Goal: Information Seeking & Learning: Learn about a topic

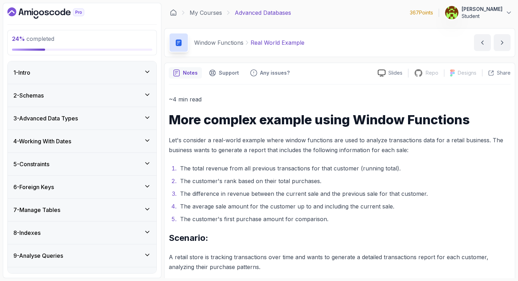
scroll to position [99, 0]
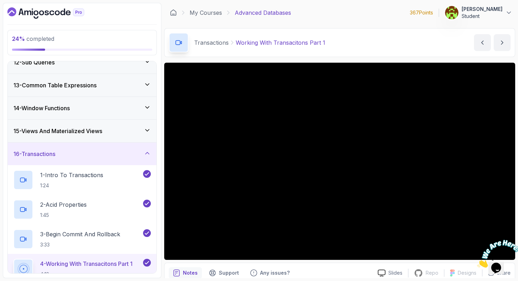
scroll to position [264, 0]
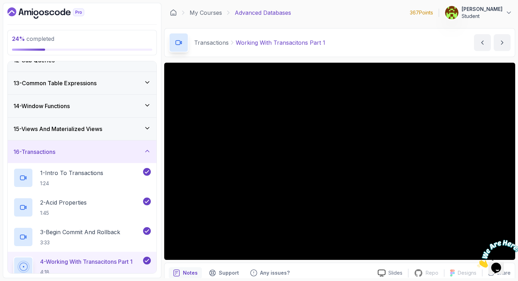
click at [101, 154] on div "16 - Transactions" at bounding box center [81, 152] width 137 height 8
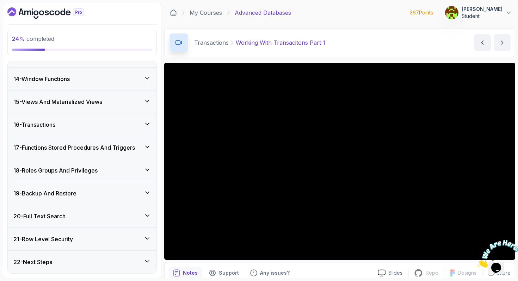
scroll to position [291, 0]
click at [81, 145] on h3 "17 - Functions Stored Procedures And Triggers" at bounding box center [73, 147] width 121 height 8
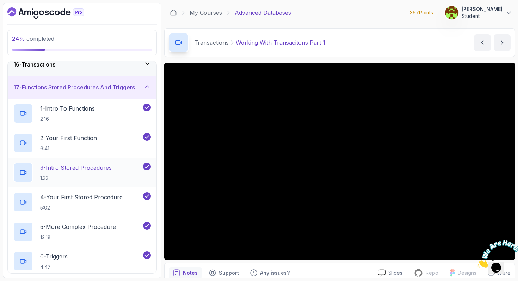
scroll to position [328, 0]
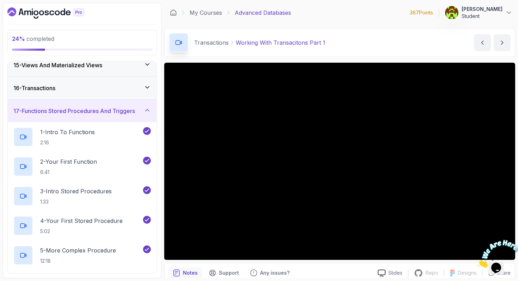
click at [78, 111] on h3 "17 - Functions Stored Procedures And Triggers" at bounding box center [73, 111] width 121 height 8
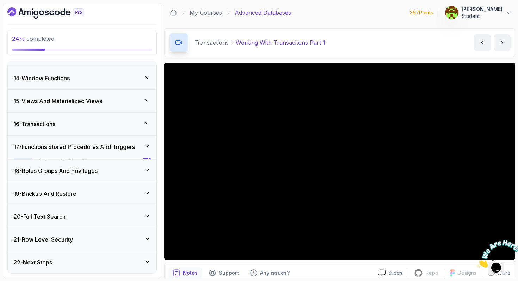
scroll to position [291, 0]
click at [57, 172] on h3 "18 - Roles Groups And Privileges" at bounding box center [55, 170] width 84 height 8
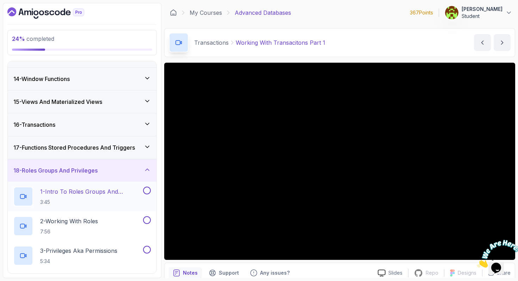
click at [58, 196] on h2 "1 - Intro To Roles Groups And Privileges 3:45" at bounding box center [90, 196] width 101 height 18
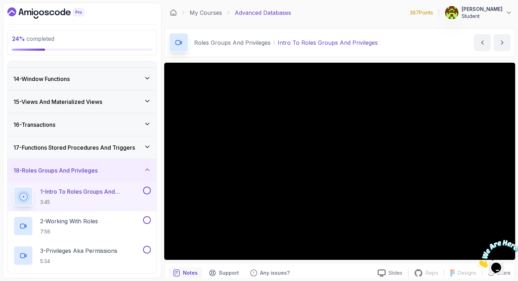
click at [507, 248] on img at bounding box center [499, 254] width 44 height 28
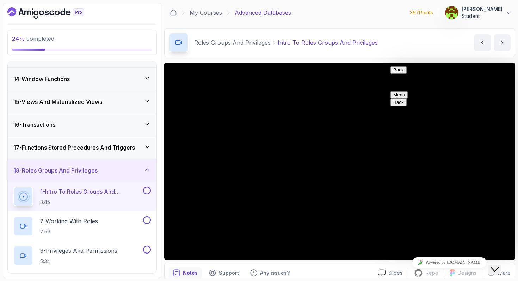
click at [401, 74] on button "Back" at bounding box center [398, 69] width 16 height 7
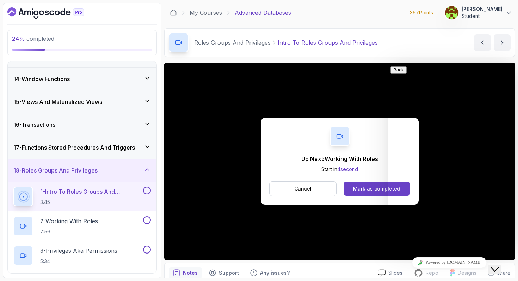
click at [499, 265] on icon "Close Chat This icon closes the chat window." at bounding box center [494, 269] width 8 height 8
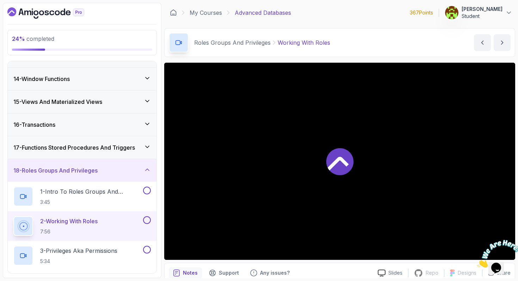
click at [104, 222] on div "2 - Working With Roles 7:56" at bounding box center [77, 226] width 128 height 20
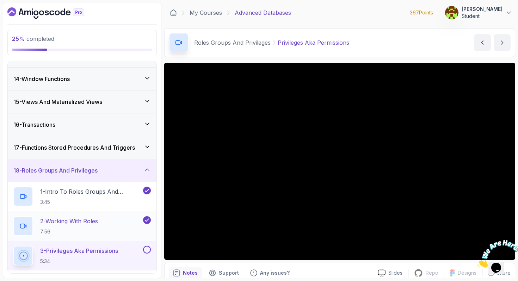
click at [81, 226] on h2 "2 - Working With Roles 7:56" at bounding box center [69, 226] width 58 height 18
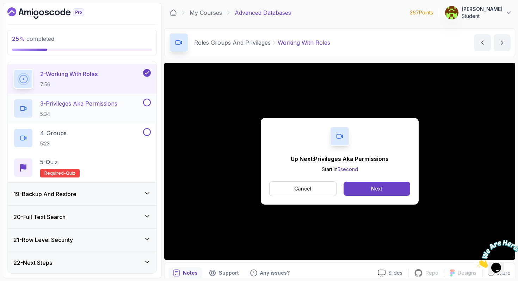
scroll to position [439, 0]
click at [94, 194] on div "19 - Backup And Restore" at bounding box center [81, 193] width 137 height 8
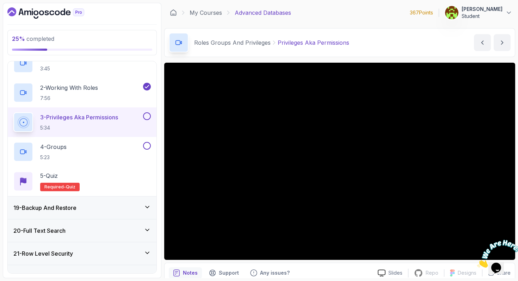
scroll to position [439, 0]
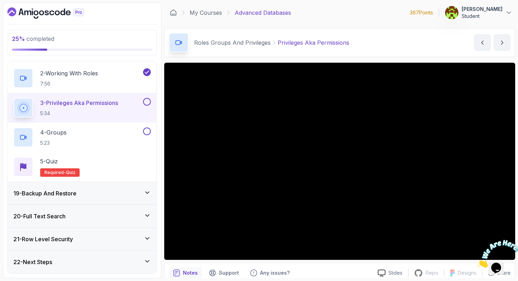
click at [92, 192] on div "19 - Backup And Restore" at bounding box center [81, 193] width 137 height 8
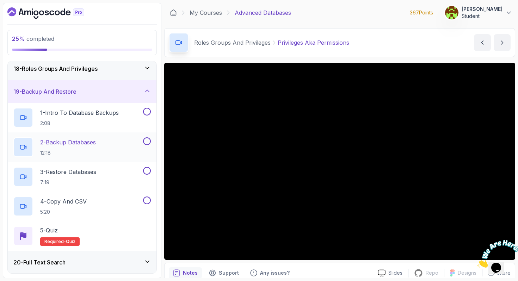
scroll to position [393, 0]
click at [94, 94] on div "19 - Backup And Restore" at bounding box center [81, 91] width 137 height 8
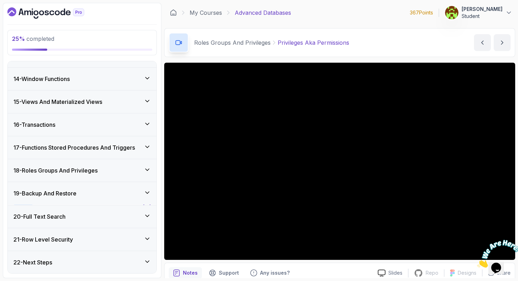
scroll to position [291, 0]
click at [89, 219] on div "20 - Full Text Search" at bounding box center [81, 216] width 137 height 8
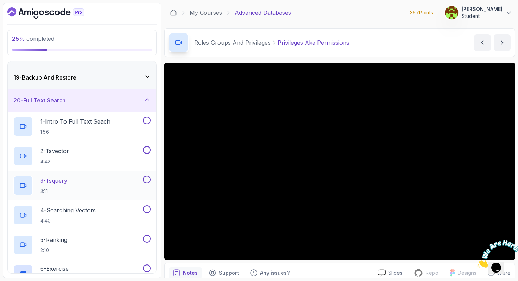
scroll to position [407, 0]
click at [90, 98] on div "20 - Full Text Search" at bounding box center [81, 100] width 137 height 8
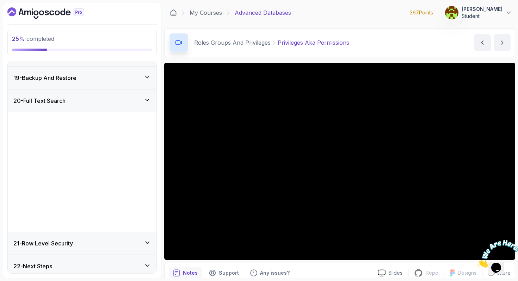
scroll to position [291, 0]
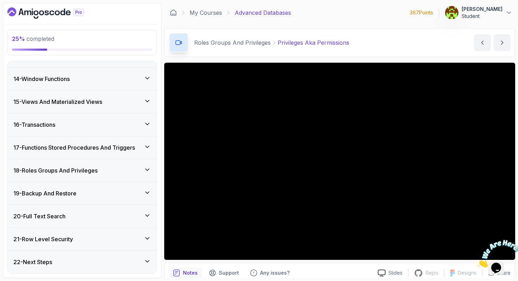
click at [73, 238] on h3 "21 - Row Level Security" at bounding box center [43, 239] width 60 height 8
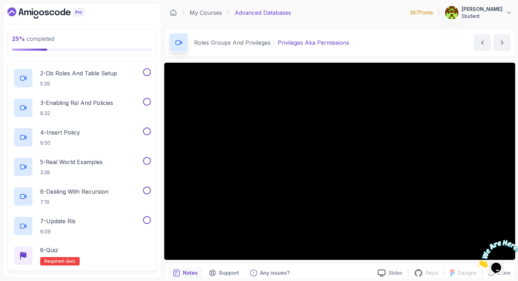
scroll to position [528, 0]
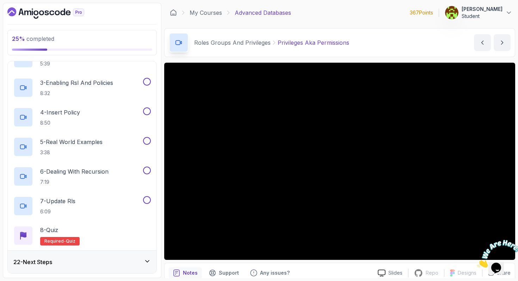
click at [74, 262] on div "22 - Next Steps" at bounding box center [81, 262] width 137 height 8
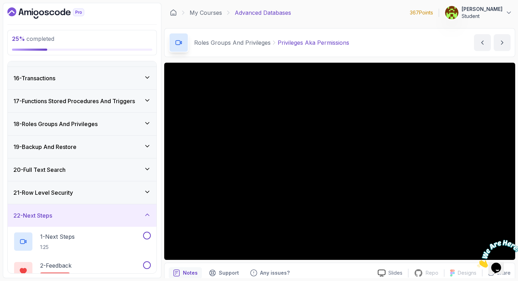
scroll to position [380, 0]
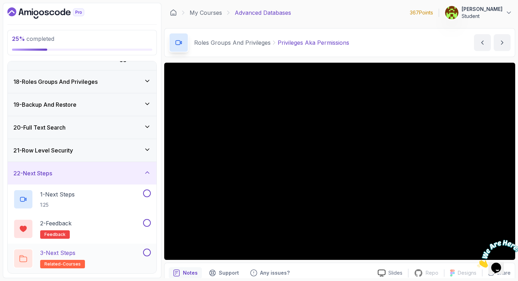
click at [97, 250] on div "3 - Next Steps related-courses" at bounding box center [77, 259] width 128 height 20
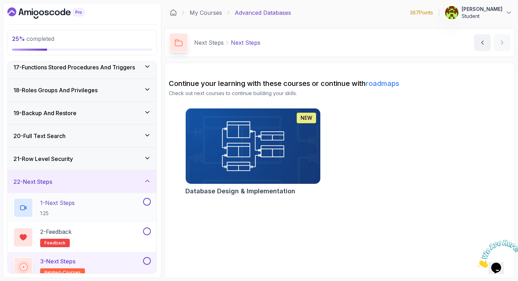
scroll to position [369, 0]
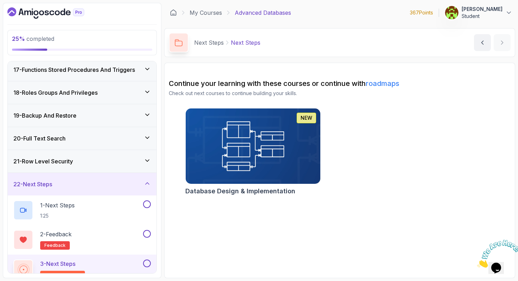
click at [105, 190] on div "22 - Next Steps" at bounding box center [82, 184] width 149 height 23
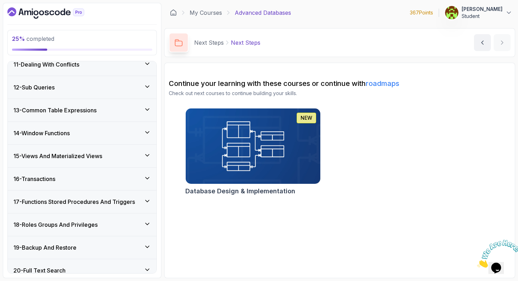
scroll to position [233, 0]
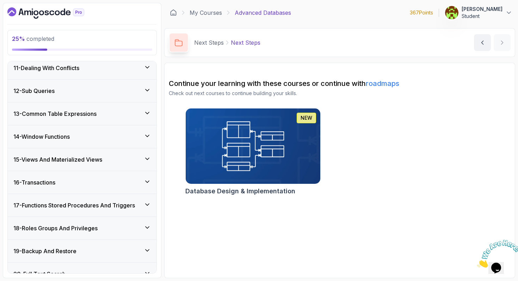
click at [90, 224] on h3 "18 - Roles Groups And Privileges" at bounding box center [55, 228] width 84 height 8
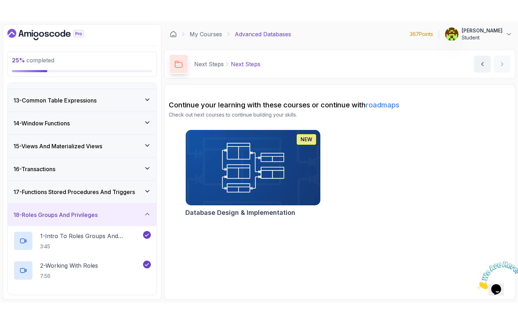
scroll to position [269, 0]
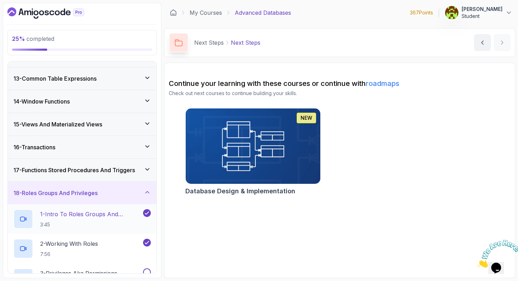
click at [84, 219] on h2 "1 - Intro To Roles Groups And Privileges 3:45" at bounding box center [90, 219] width 101 height 18
